Goal: Task Accomplishment & Management: Manage account settings

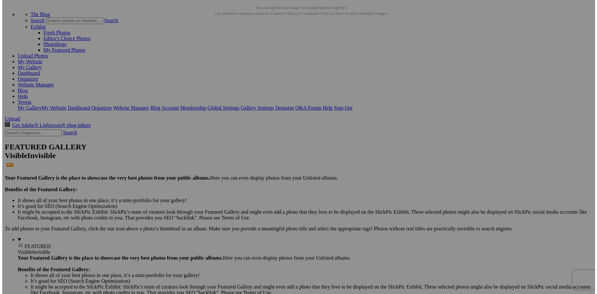
scroll to position [48, 0]
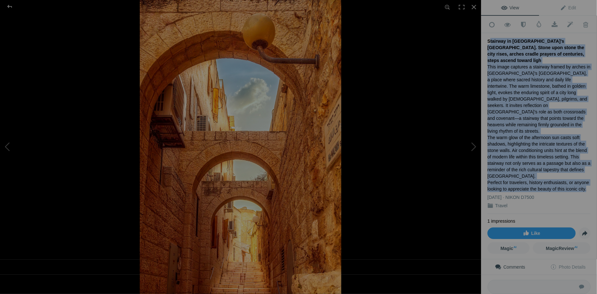
drag, startPoint x: 487, startPoint y: 39, endPoint x: 583, endPoint y: 162, distance: 155.9
click at [583, 162] on div "Stairway in Jerusalem's Old City. Stone upon stone the city rises, arches cradl…" at bounding box center [538, 123] width 103 height 181
drag, startPoint x: 583, startPoint y: 162, endPoint x: 535, endPoint y: 127, distance: 59.4
copy div "Stairway in Jerusalem's Old City. Stone upon stone the city rises, arches cradl…"
